Goal: Communication & Community: Participate in discussion

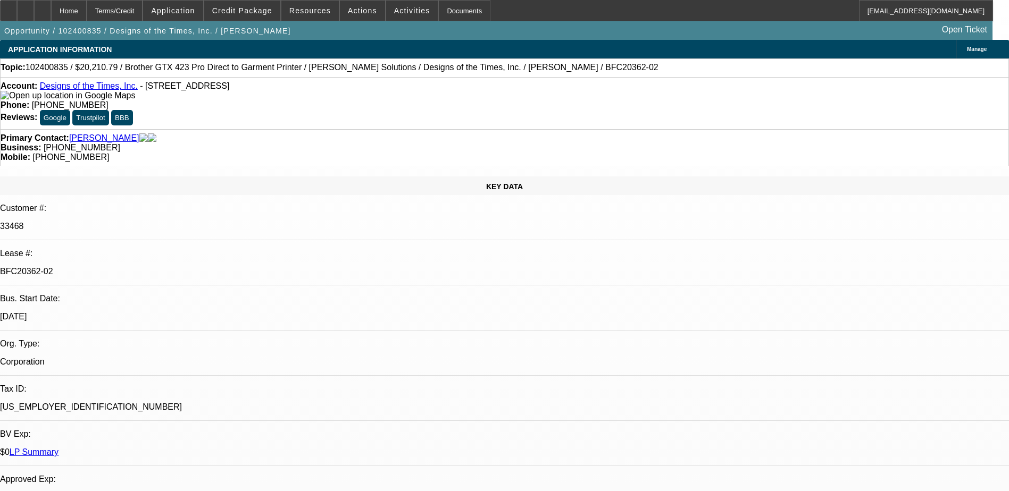
select select "0"
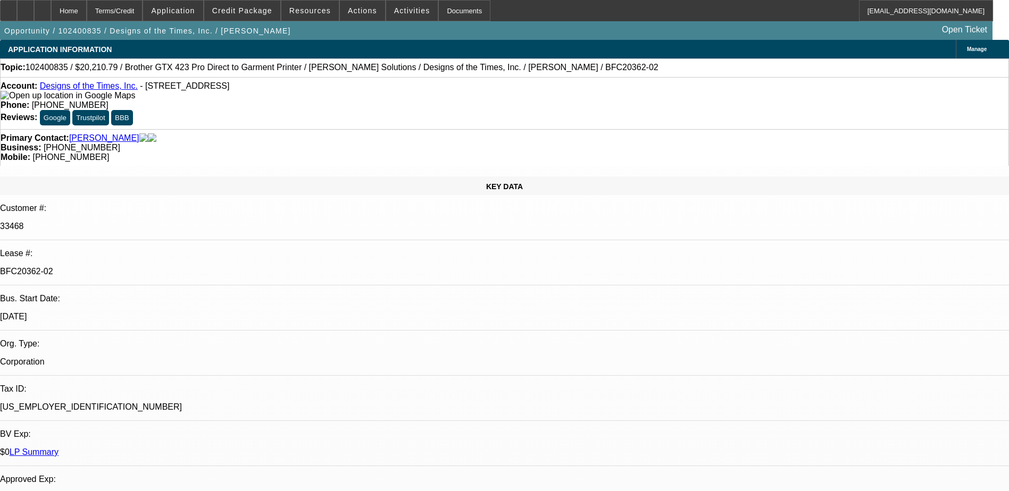
select select "0"
select select "2"
select select "0"
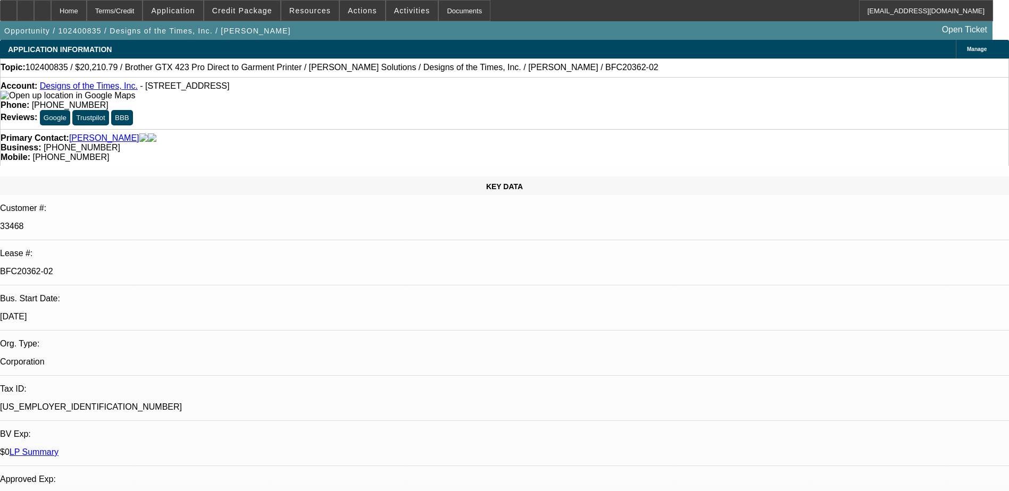
select select "2"
select select "0"
select select "1"
select select "6"
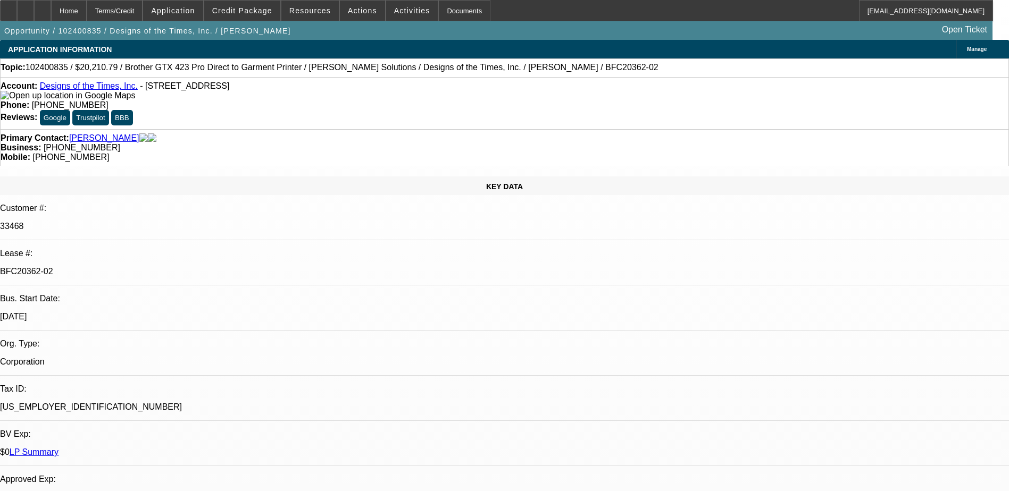
select select "1"
select select "6"
select select "1"
select select "2"
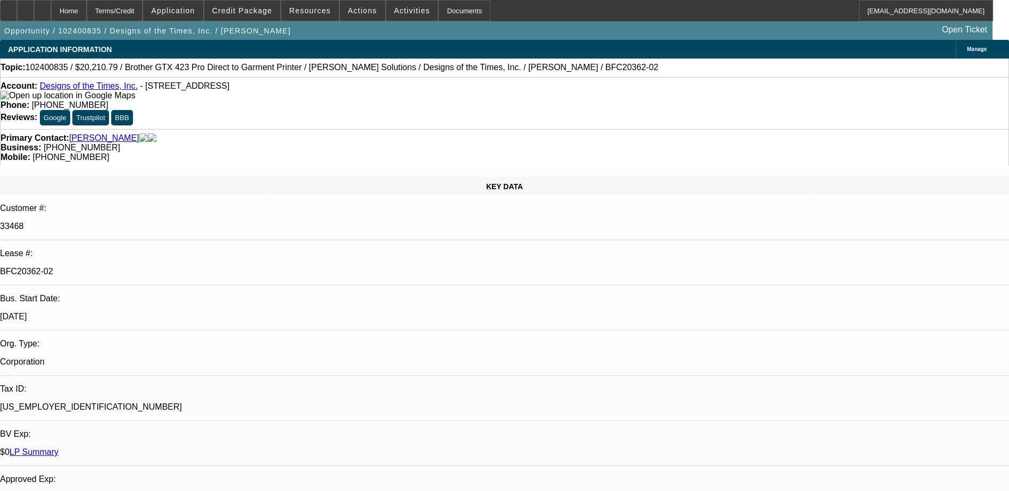
select select "6"
select select "1"
select select "2"
select select "6"
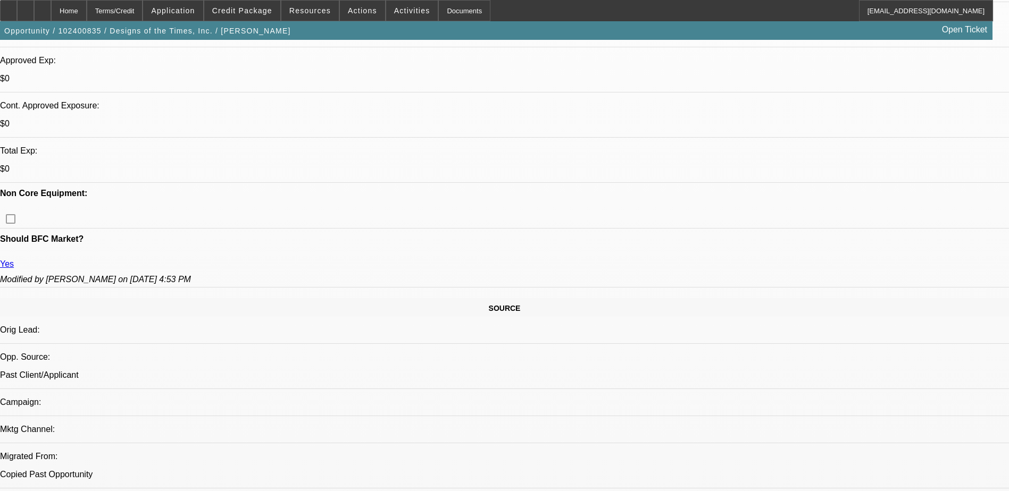
scroll to position [367, 0]
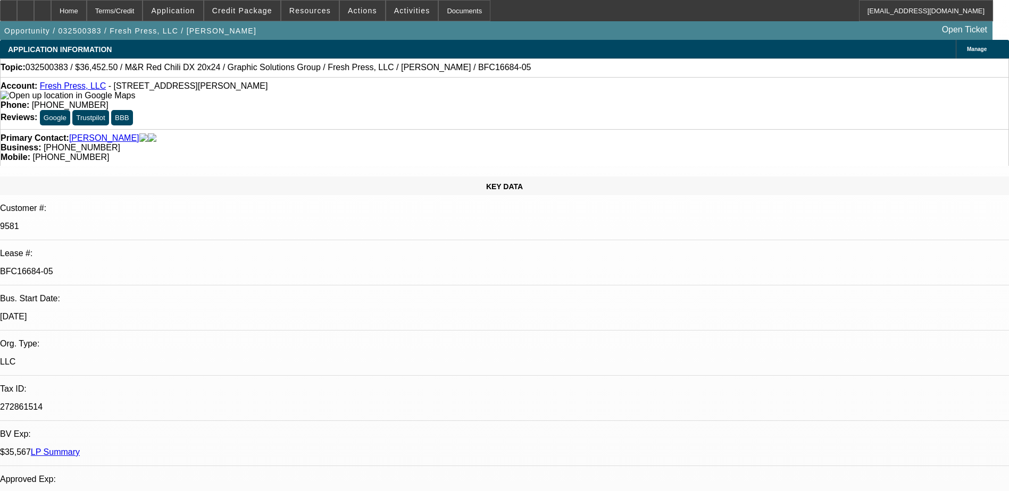
select select "0"
select select "2"
select select "0"
select select "2"
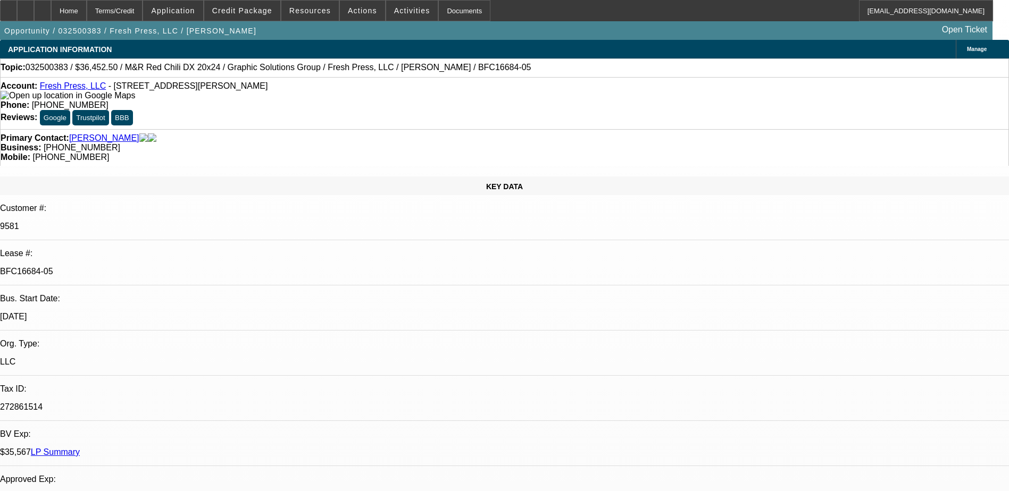
select select "0"
select select "2"
select select "0"
select select "1"
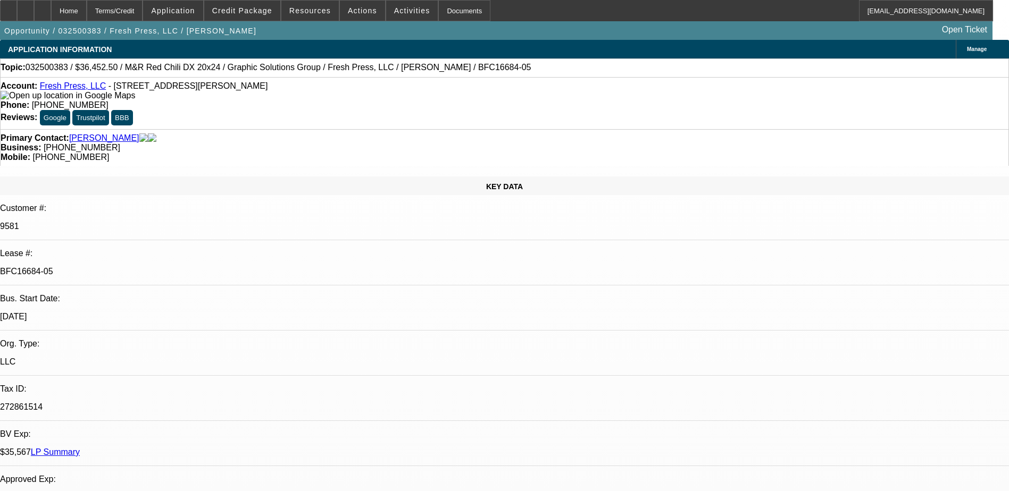
select select "2"
select select "1"
select select "2"
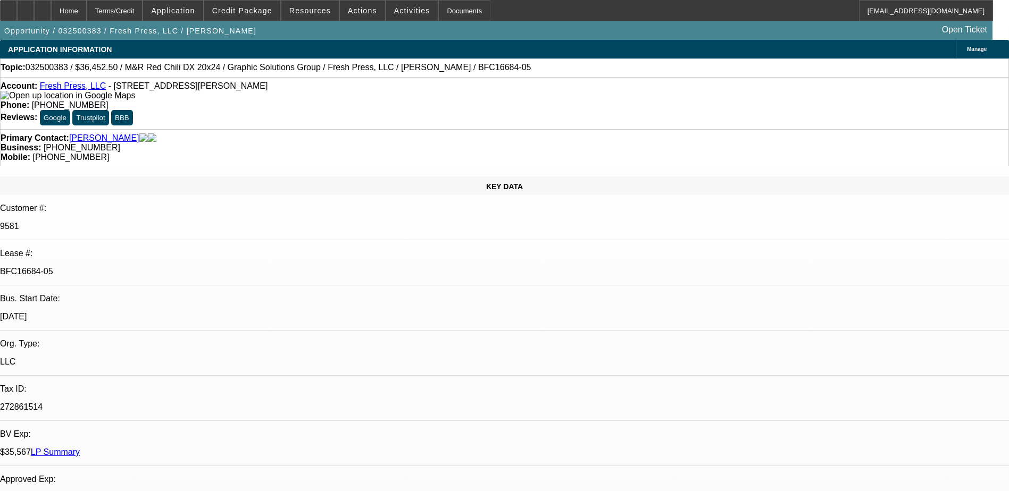
select select "1"
select select "2"
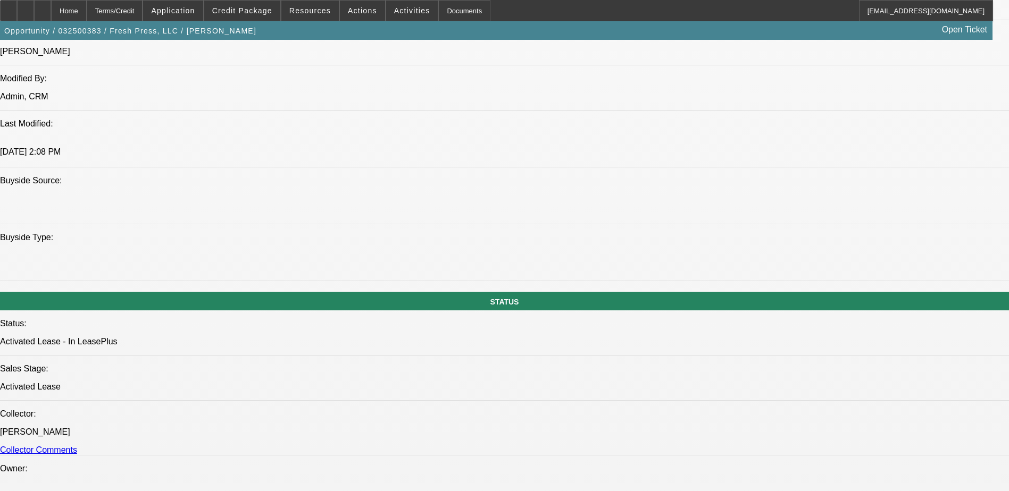
scroll to position [1064, 0]
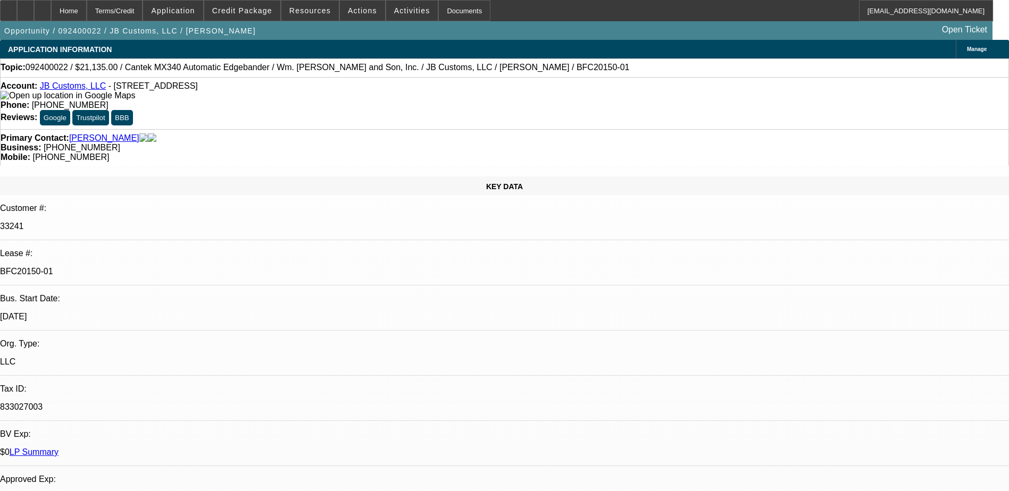
select select "0"
select select "2"
select select "0"
select select "2"
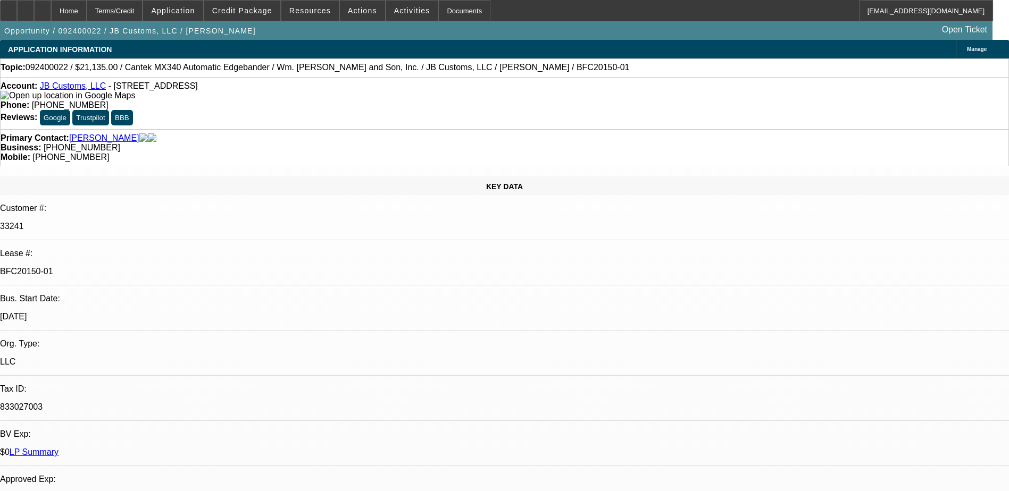
select select "0"
select select "2"
select select "0"
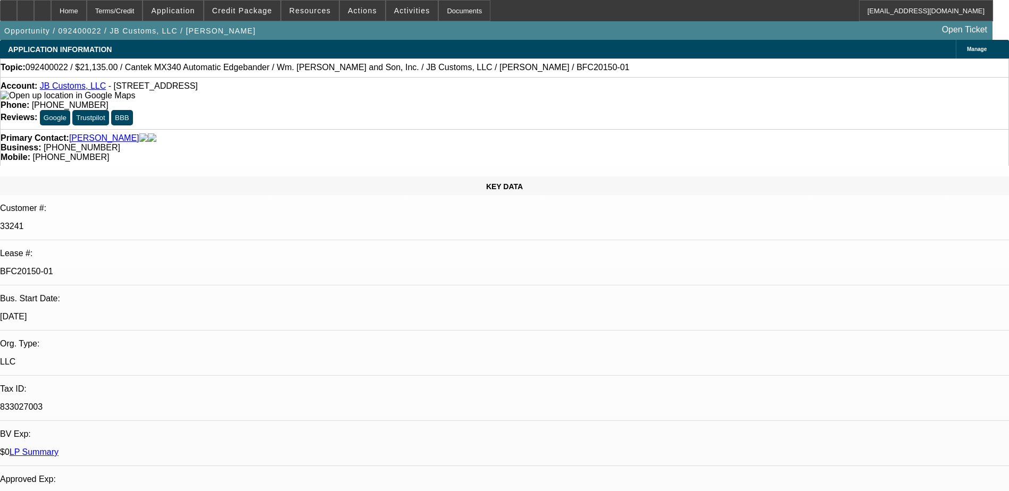
select select "2"
select select "0"
select select "1"
select select "2"
select select "6"
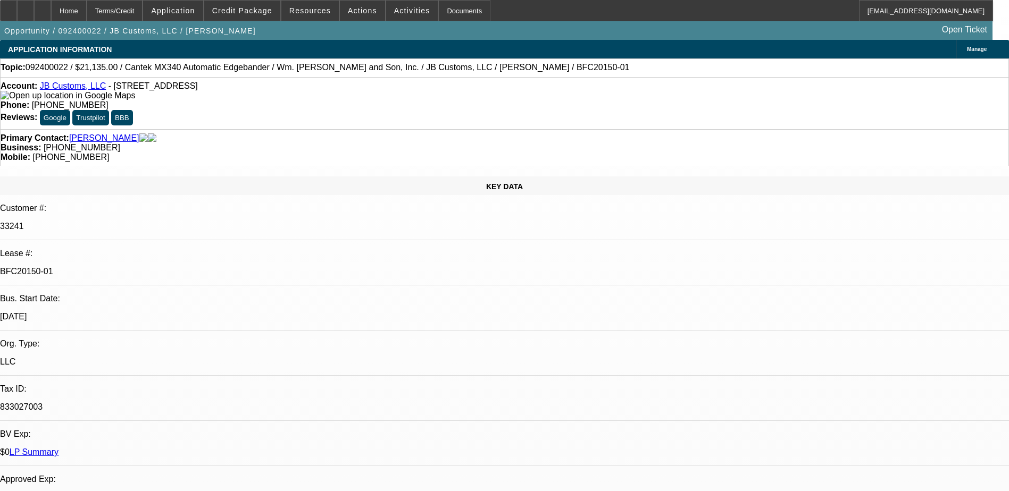
select select "1"
select select "2"
select select "6"
select select "1"
select select "2"
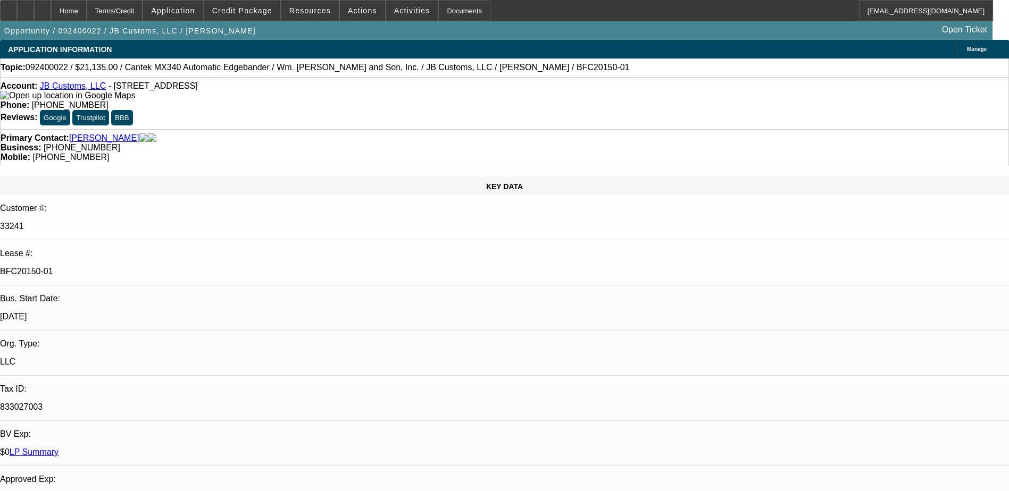
select select "6"
select select "1"
select select "2"
select select "6"
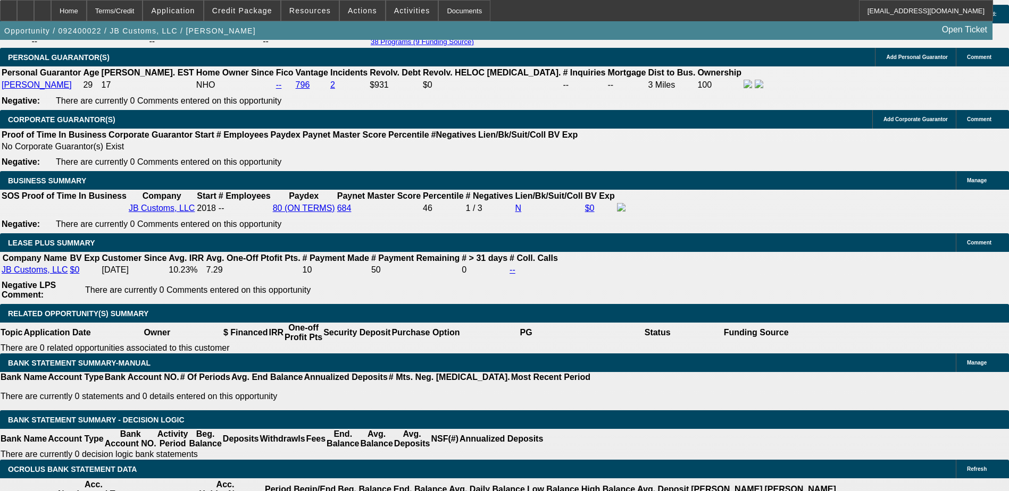
scroll to position [1383, 0]
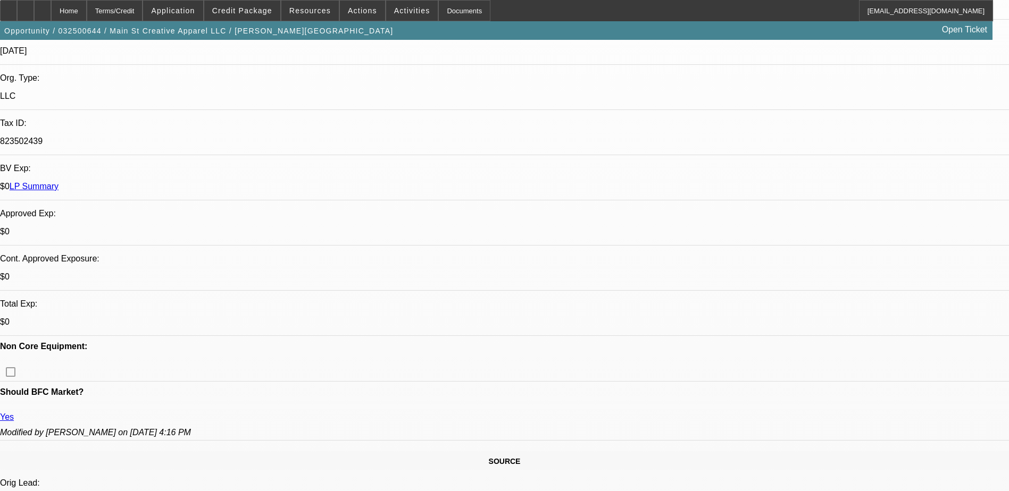
select select "0"
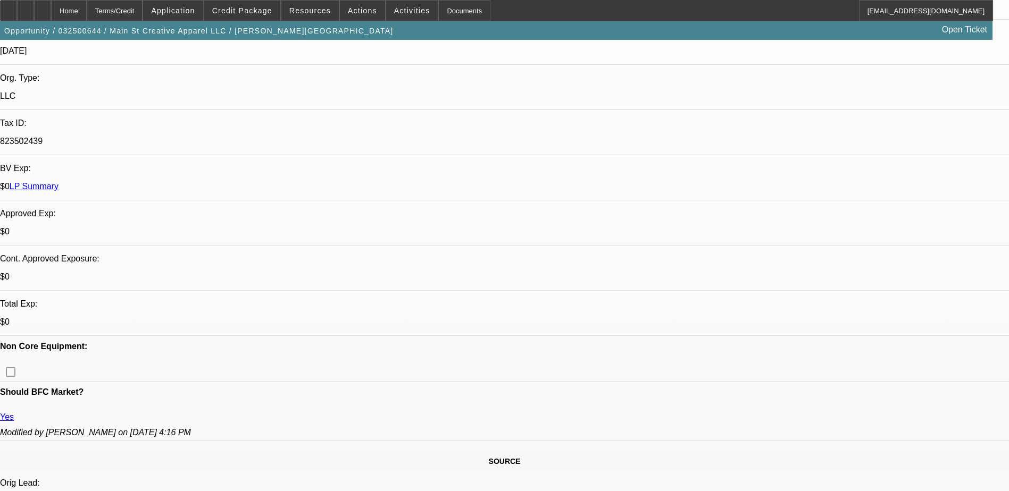
select select "0"
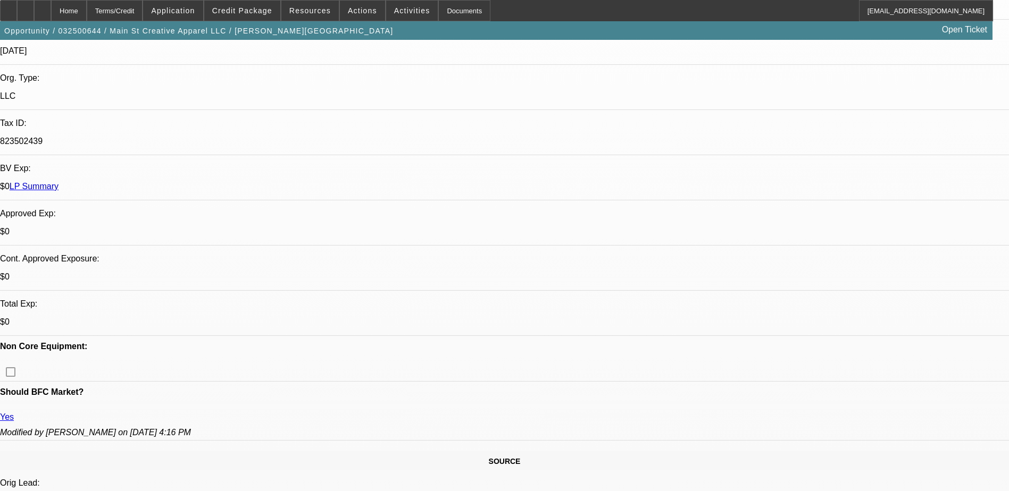
select select "0"
select select "1"
select select "6"
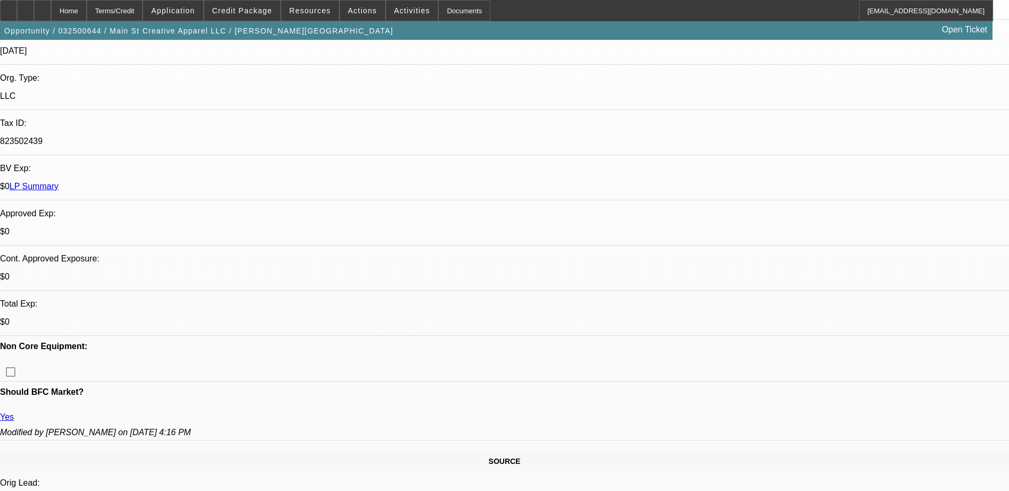
select select "1"
select select "6"
select select "1"
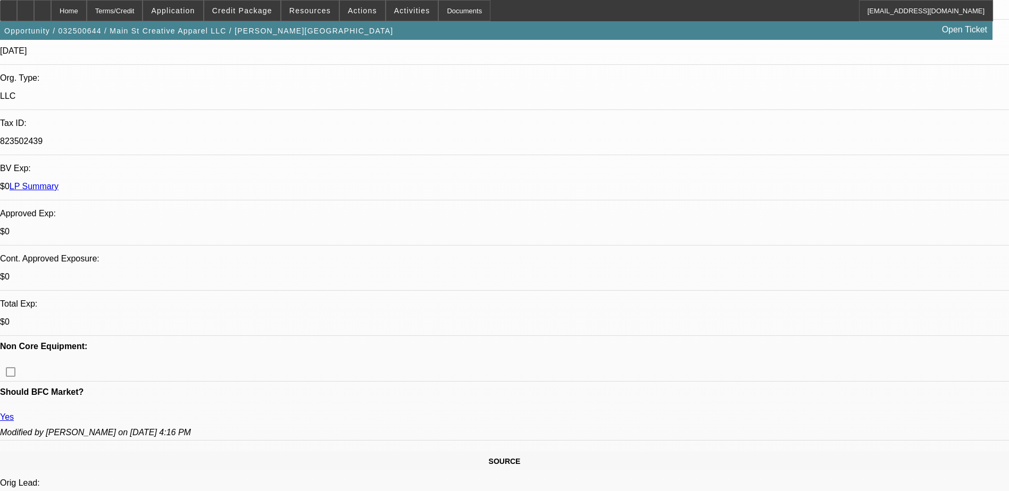
select select "6"
select select "1"
select select "6"
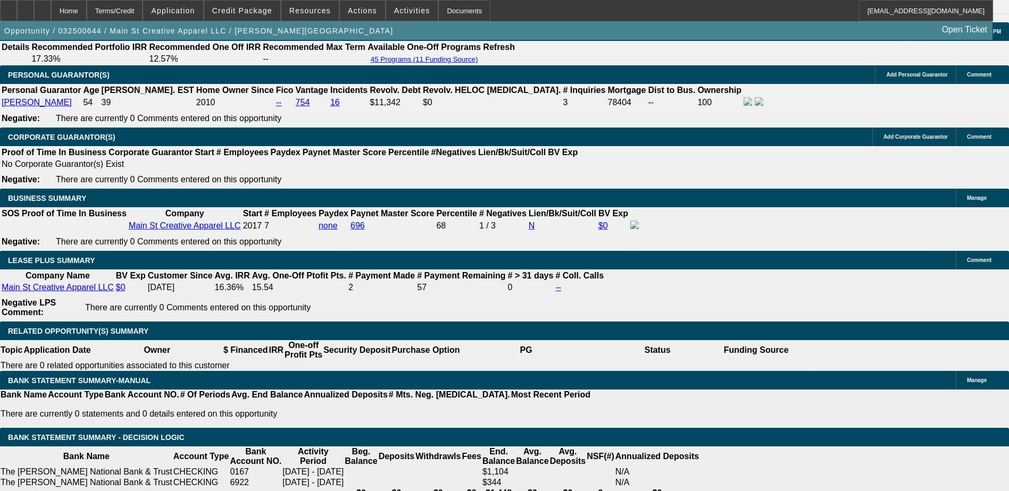
scroll to position [1702, 0]
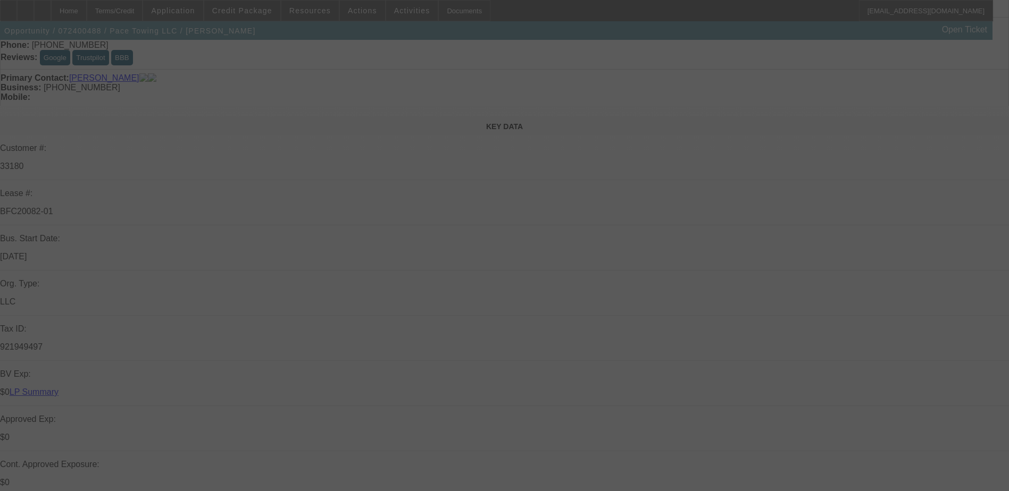
scroll to position [266, 0]
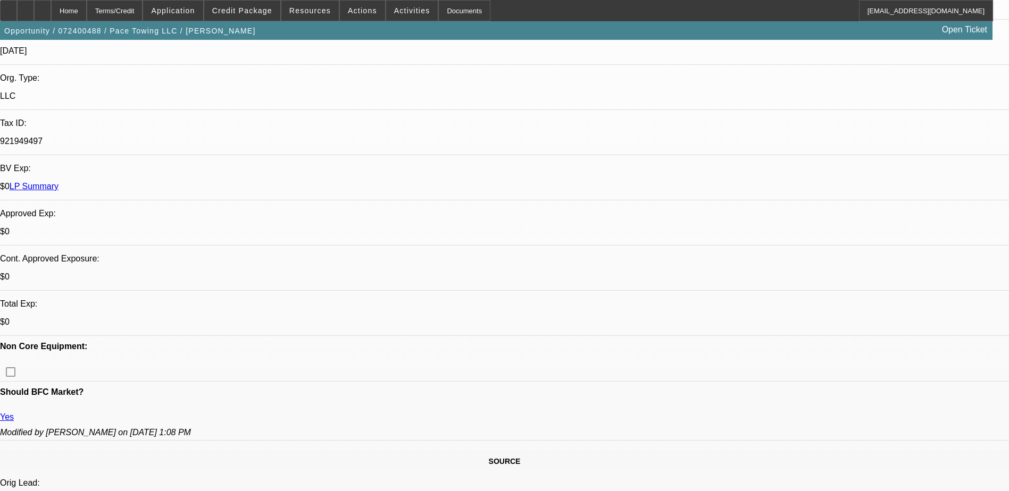
select select "0"
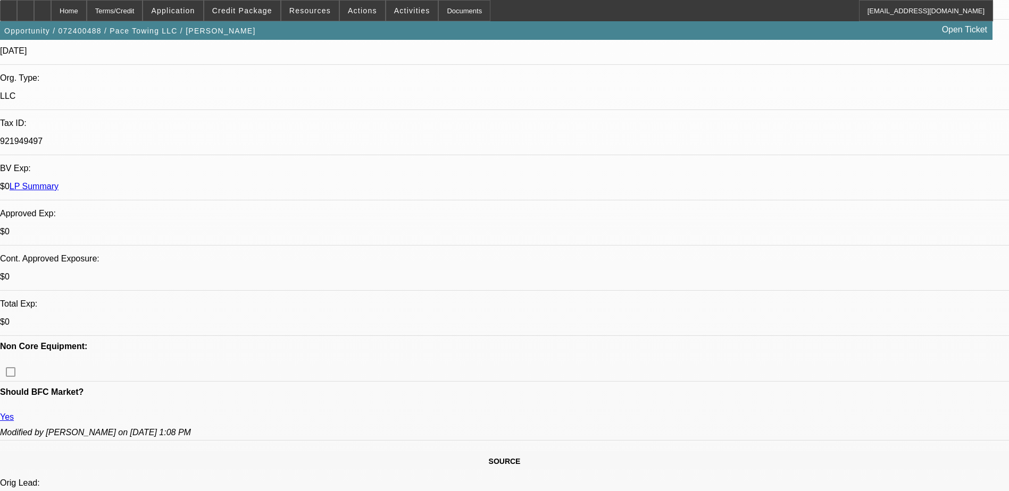
select select "0"
select select "0.1"
select select "0"
select select "0.1"
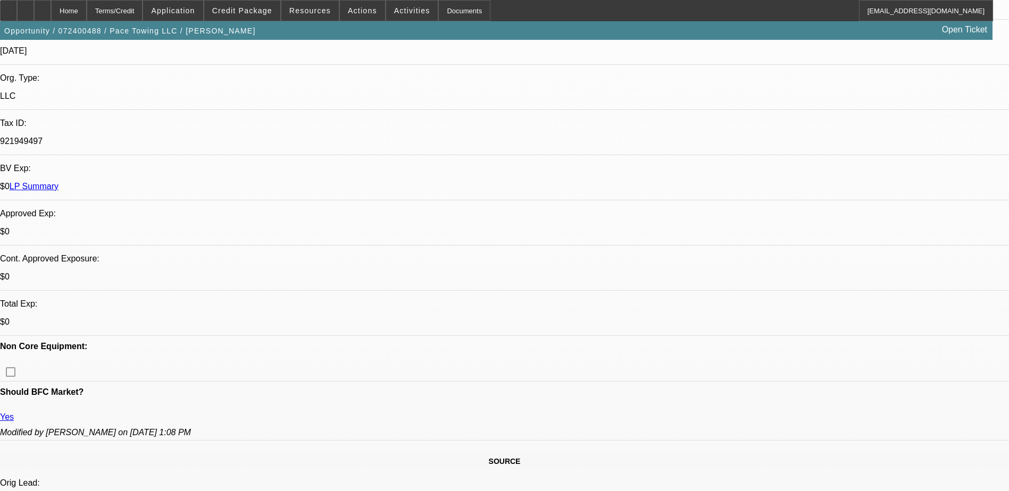
select select "0"
select select "1"
select select "6"
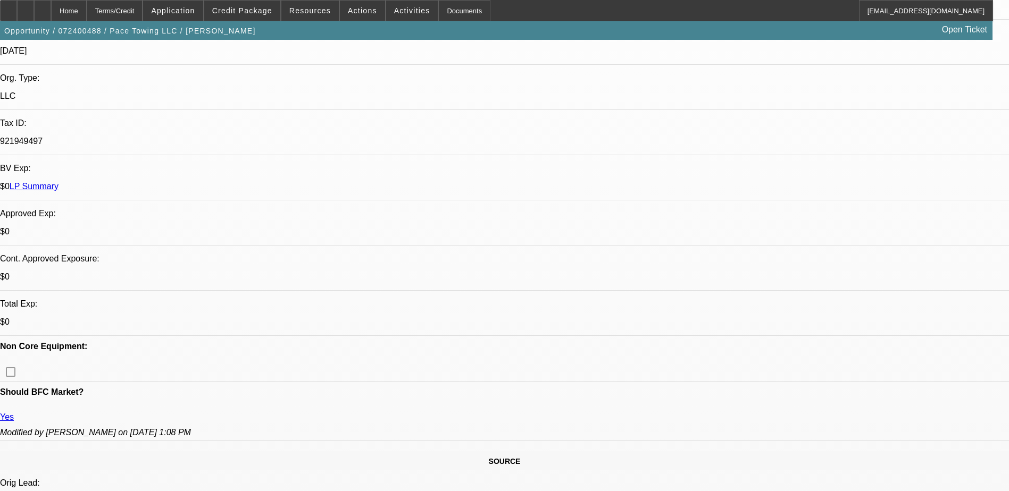
select select "1"
select select "6"
select select "1"
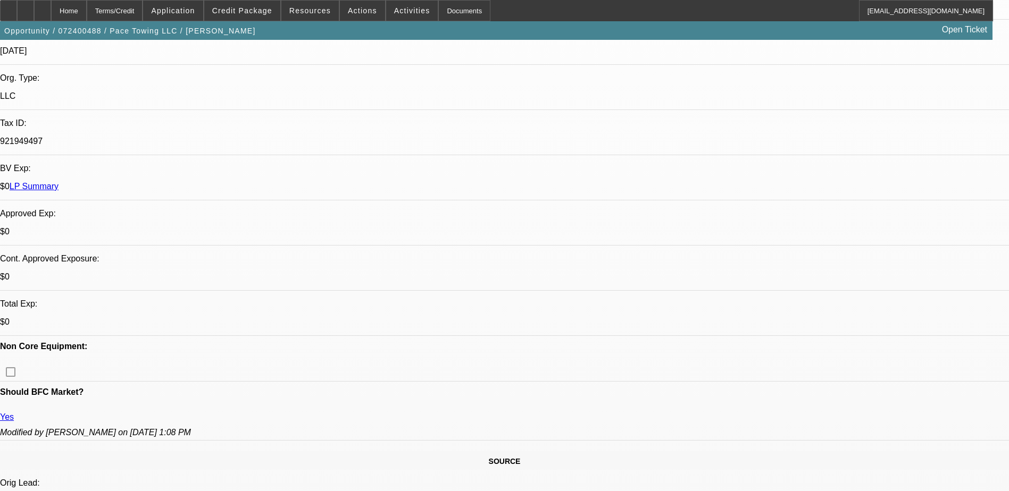
select select "6"
select select "1"
select select "6"
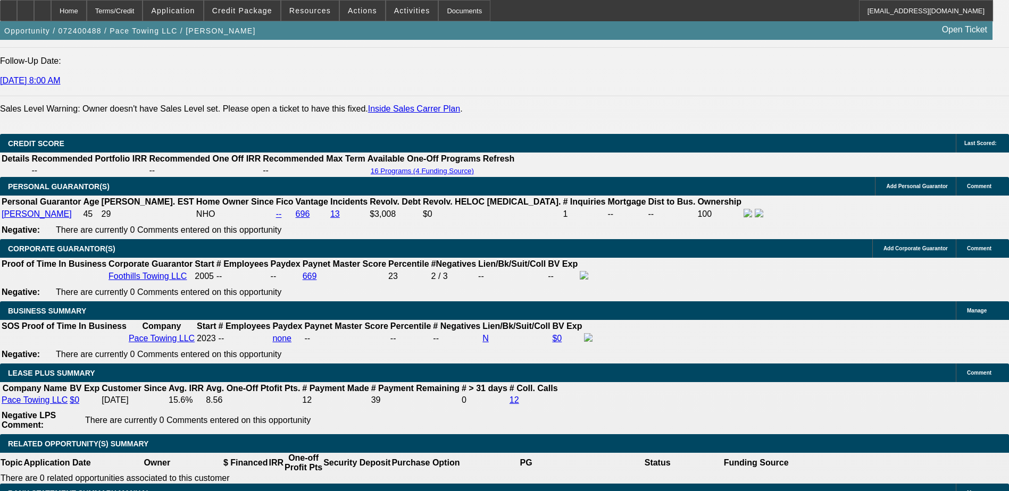
scroll to position [1542, 0]
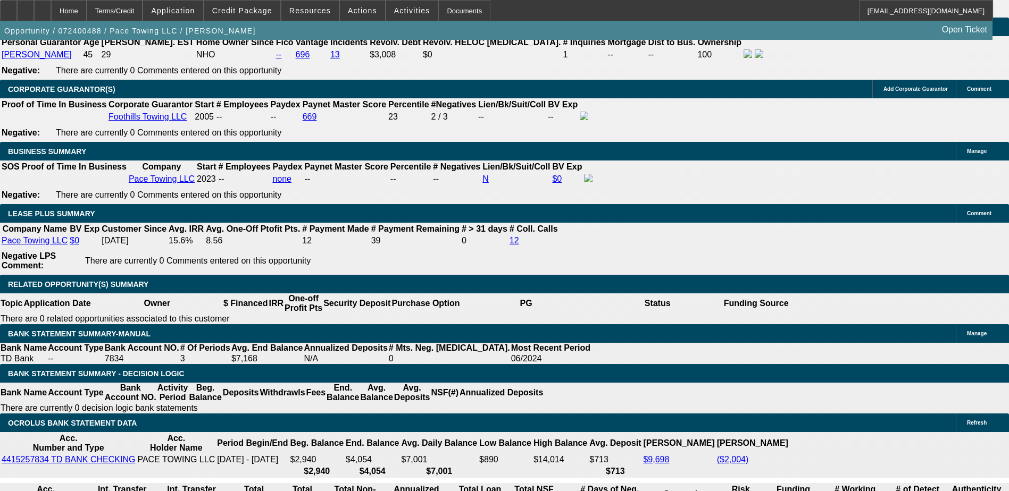
scroll to position [1596, 0]
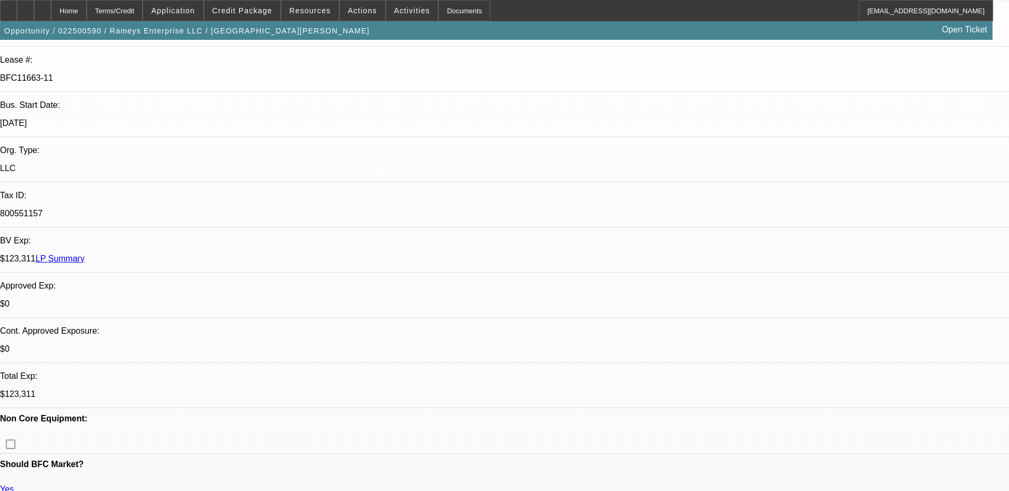
select select "0"
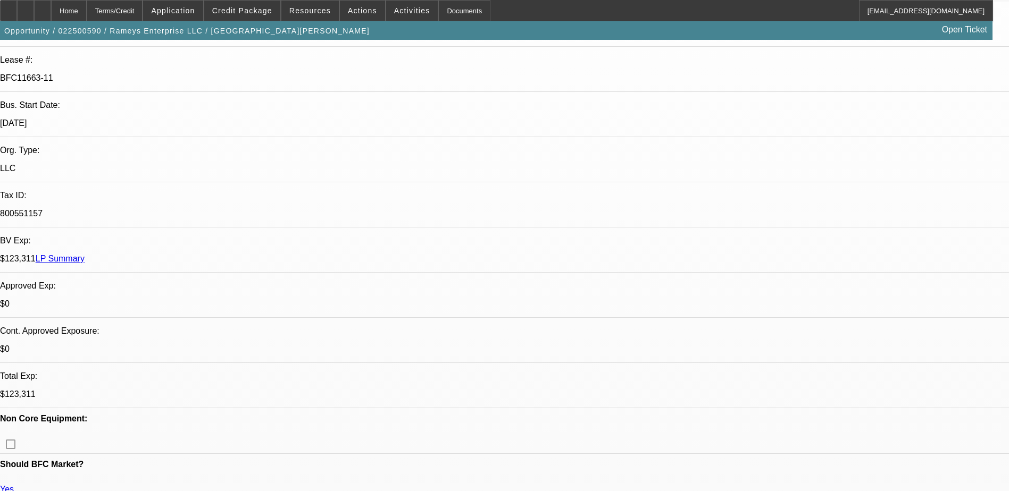
select select "0"
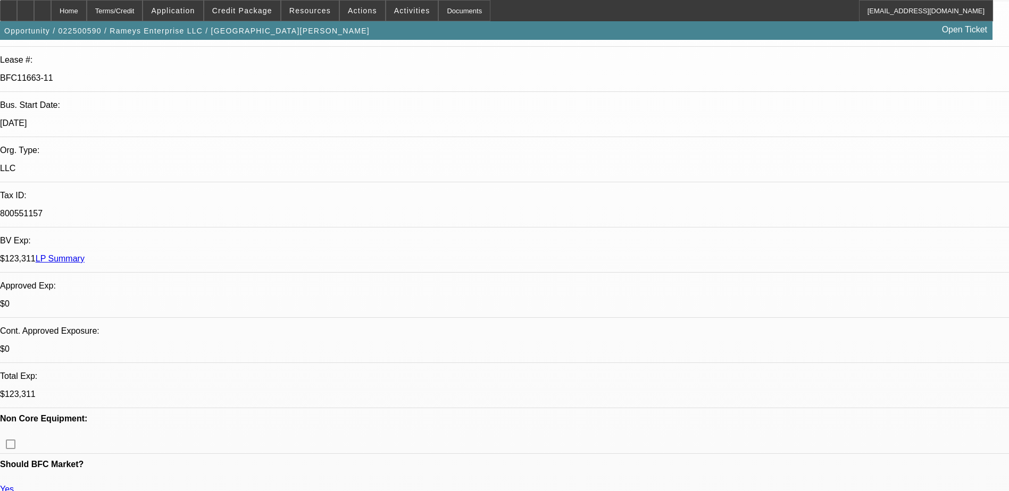
select select "0"
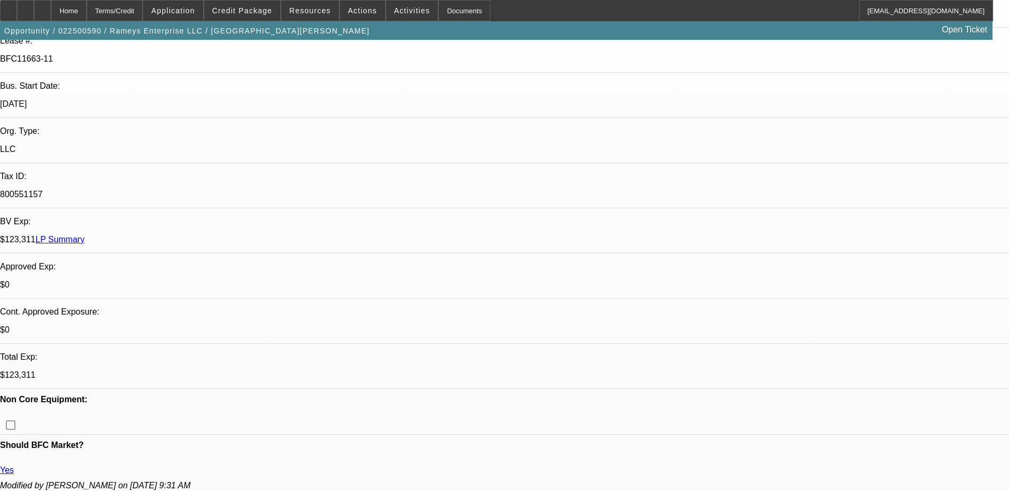
select select "1"
select select "2"
select select "6"
select select "1"
select select "2"
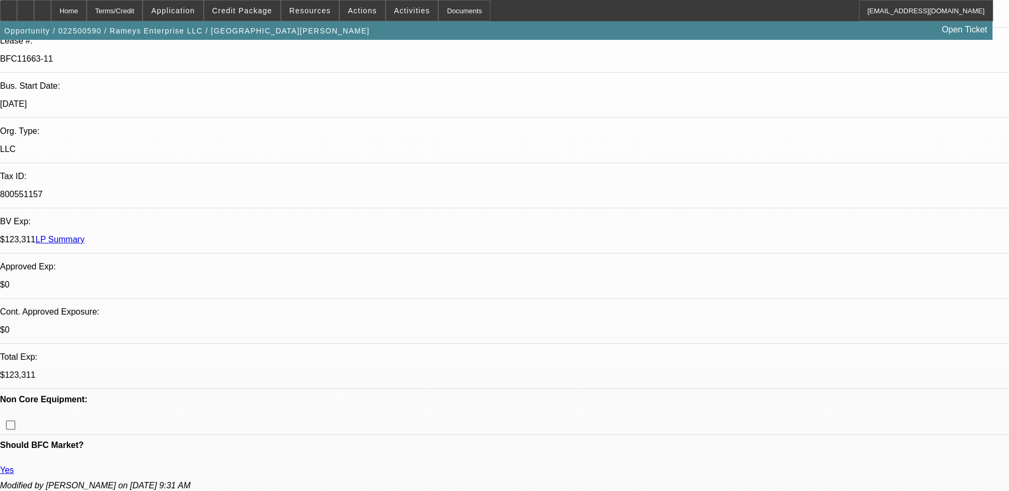
select select "6"
select select "1"
select select "2"
select select "6"
select select "1"
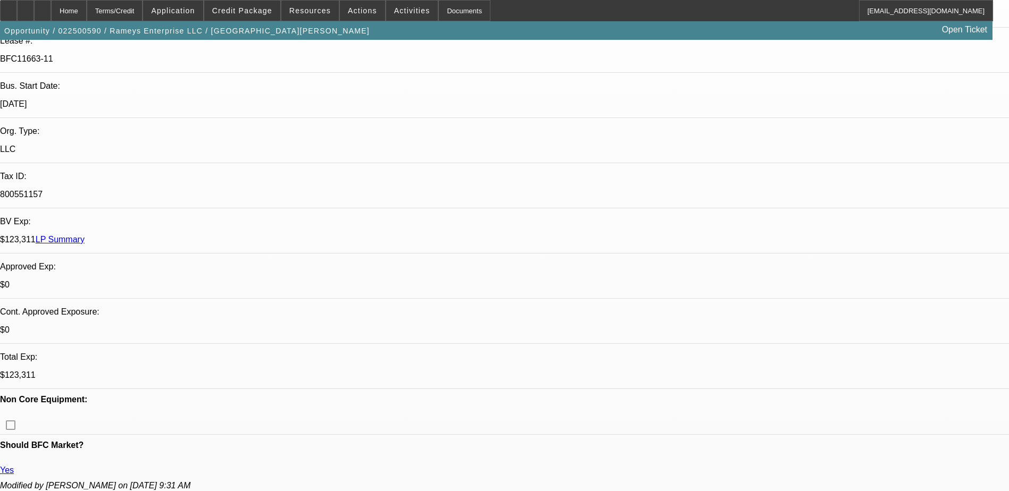
select select "2"
select select "6"
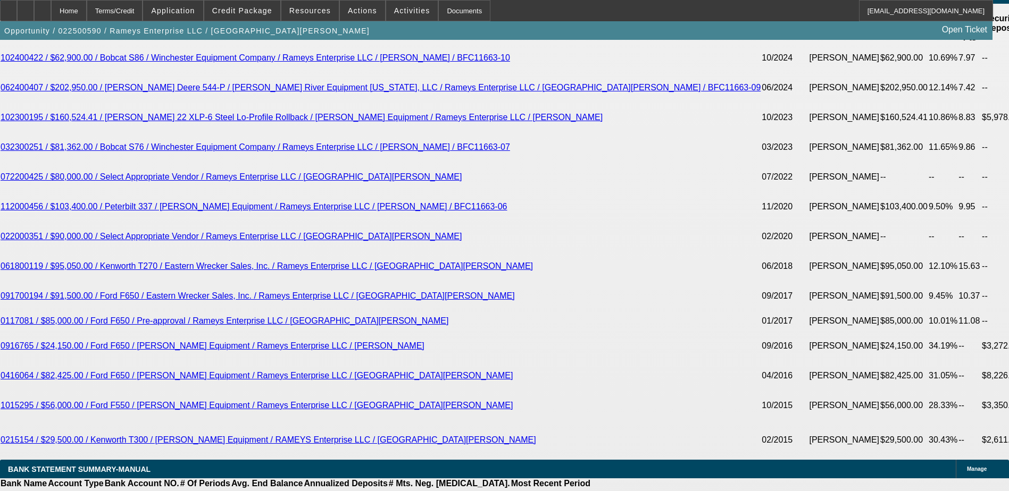
scroll to position [1968, 0]
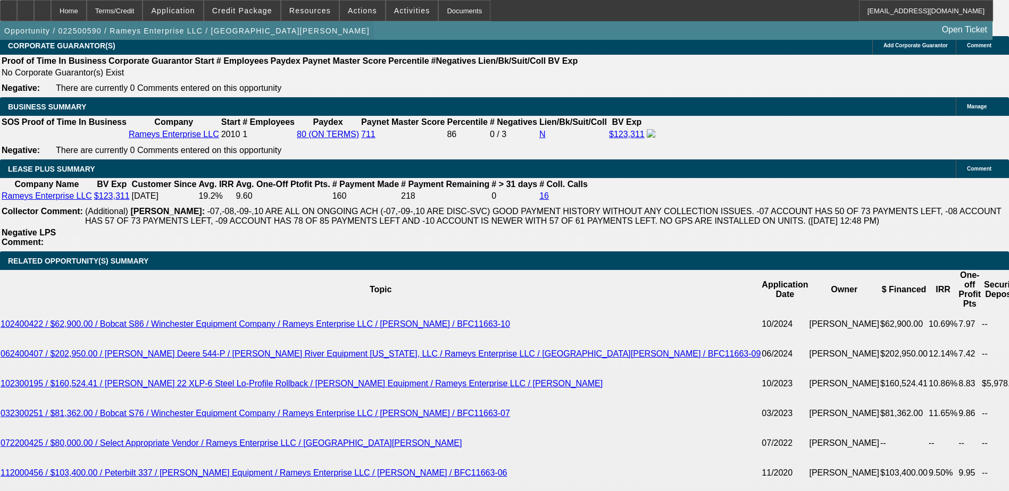
scroll to position [1702, 0]
